Goal: Task Accomplishment & Management: Complete application form

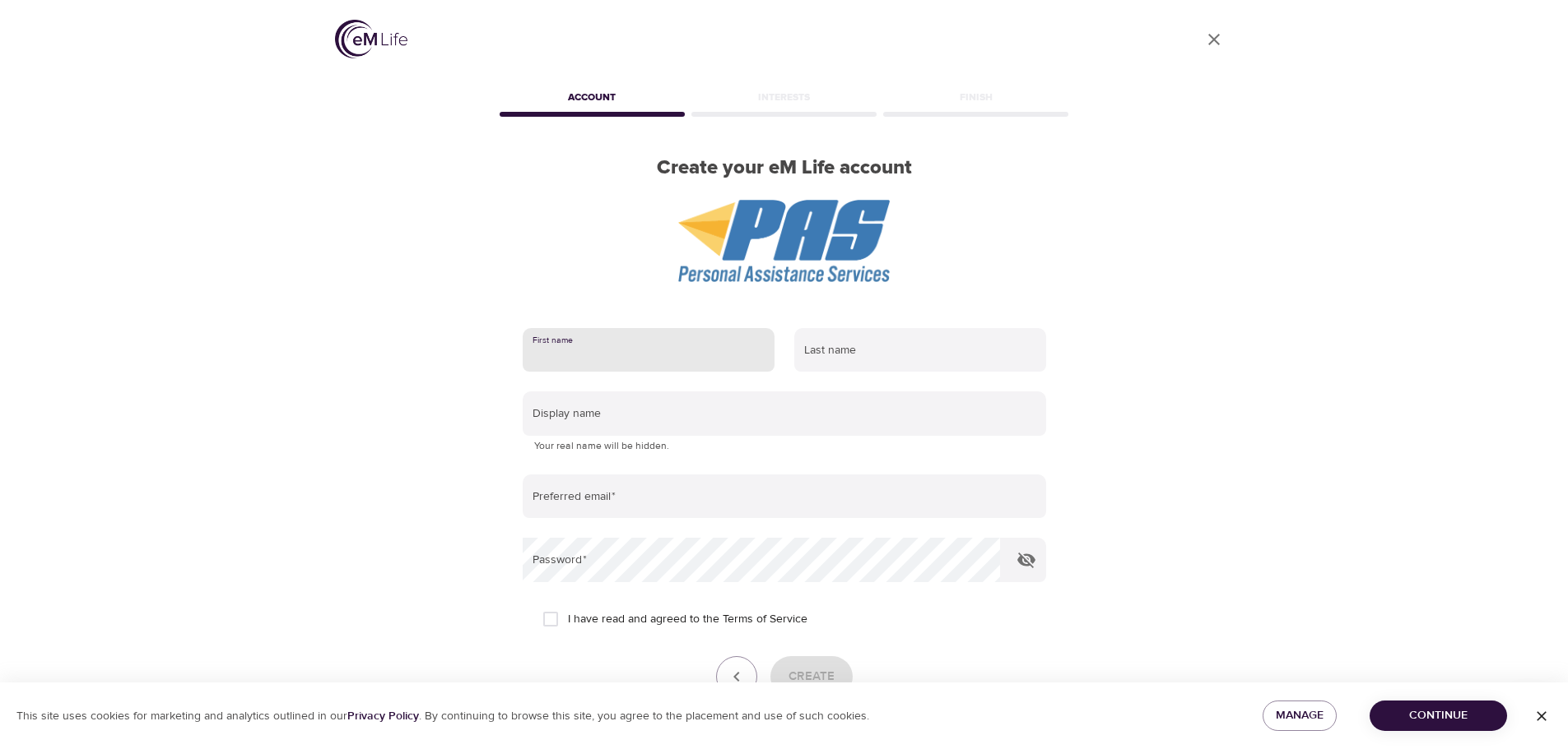
click at [703, 356] on input "text" at bounding box center [648, 350] width 252 height 44
type input "[PERSON_NAME]"
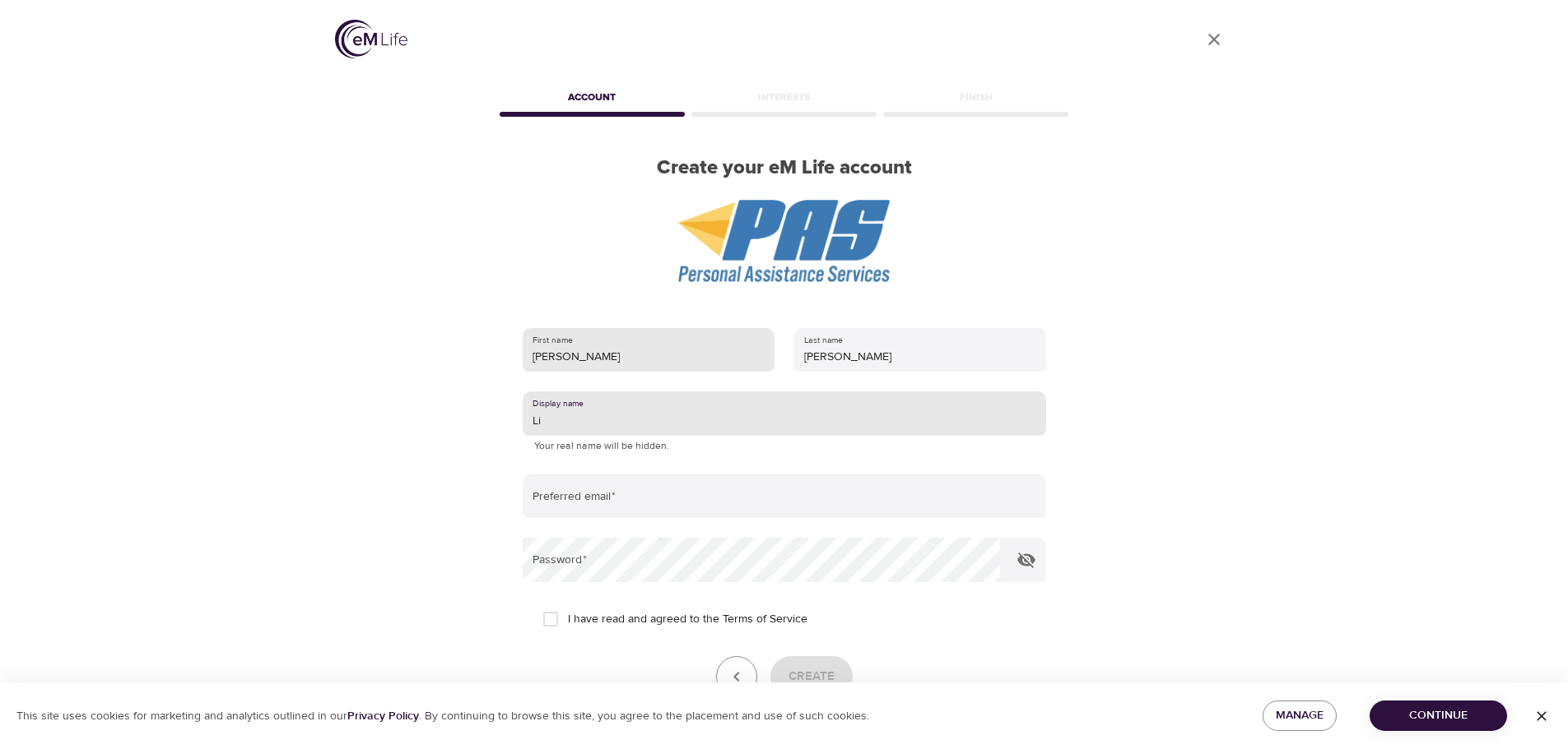
type input "L"
